Goal: Check status

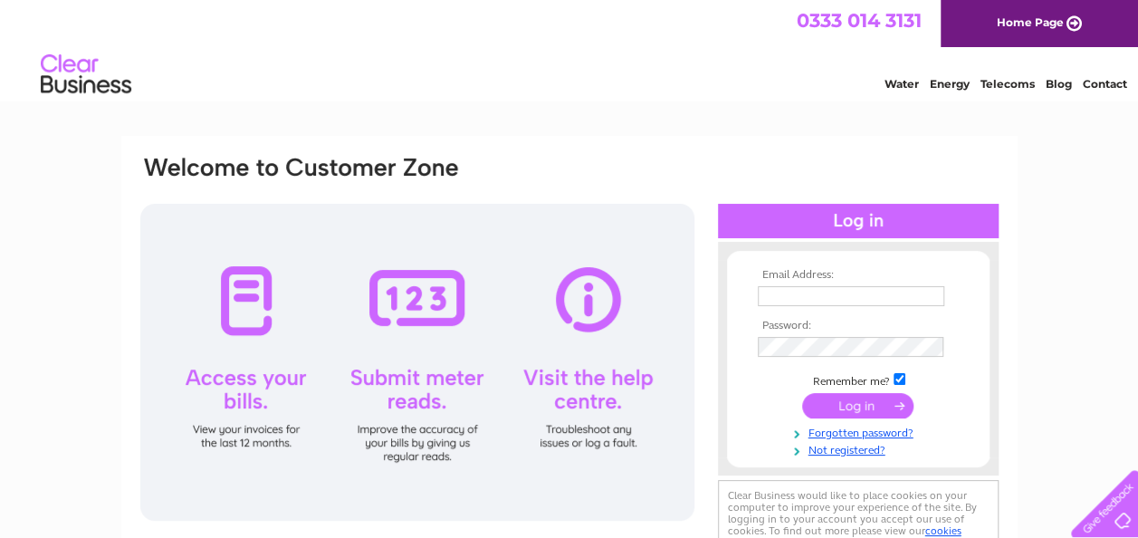
type input "[EMAIL_ADDRESS][DOMAIN_NAME]"
click at [787, 403] on input "submit" at bounding box center [857, 405] width 111 height 25
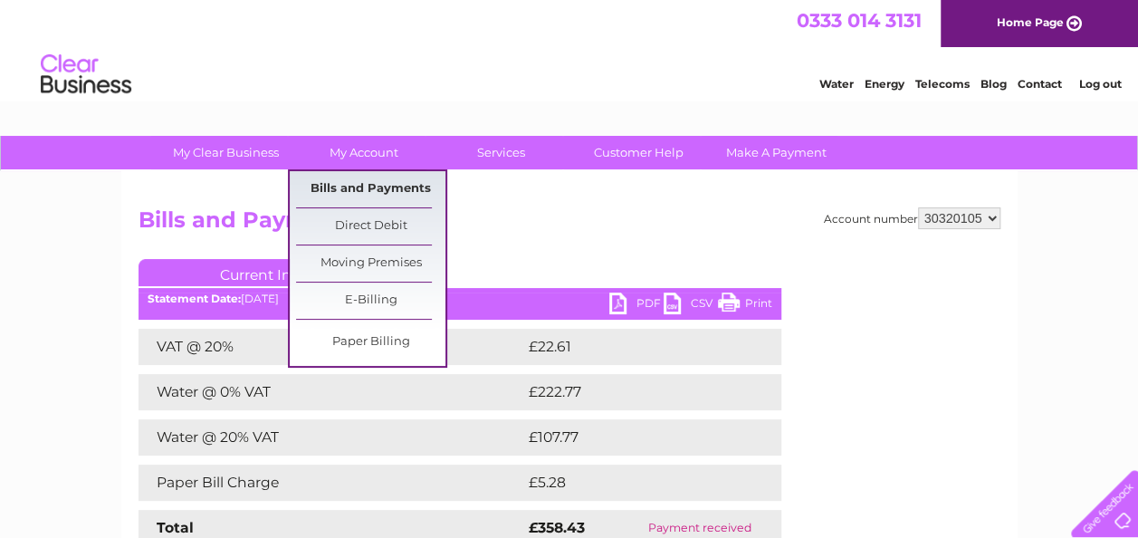
click at [367, 186] on link "Bills and Payments" at bounding box center [370, 189] width 149 height 36
